Goal: Find specific page/section: Find specific page/section

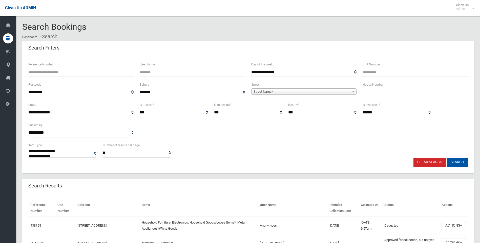
select select
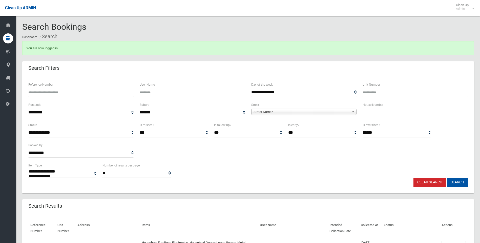
select select
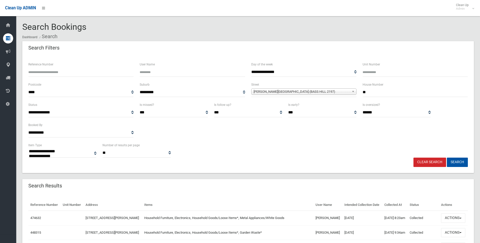
select select
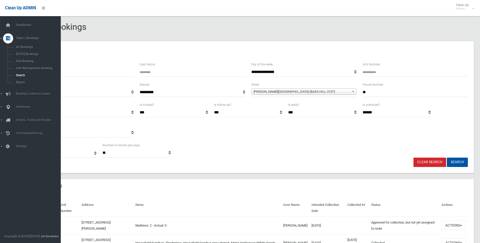
select select
click at [10, 41] on icon at bounding box center [8, 38] width 5 height 10
click at [7, 53] on icon at bounding box center [8, 52] width 5 height 10
click at [9, 85] on icon at bounding box center [8, 86] width 5 height 10
click at [19, 73] on span "All Addresses" at bounding box center [37, 74] width 46 height 4
